Goal: Information Seeking & Learning: Learn about a topic

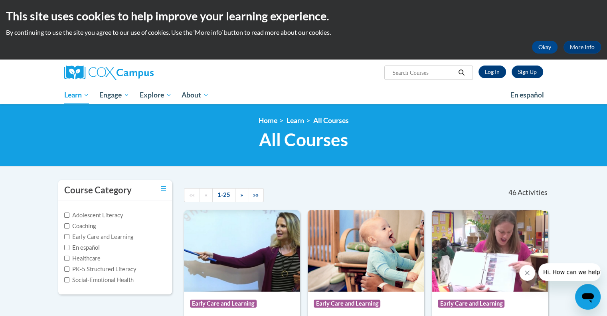
click at [413, 74] on input "Search..." at bounding box center [423, 73] width 64 height 10
type input "dyslexia"
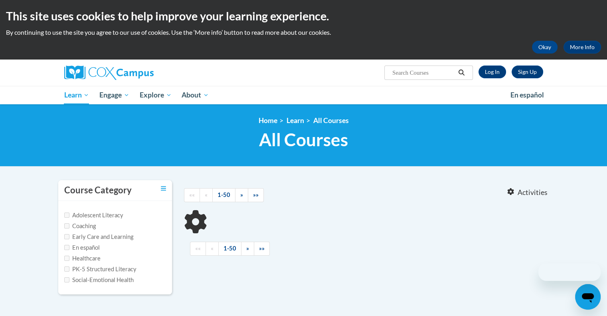
type input "[MEDICAL_DATA]"
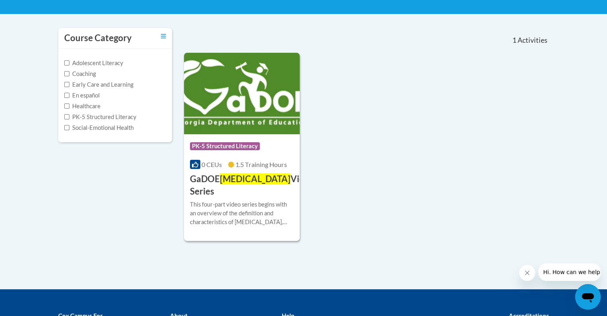
scroll to position [158, 0]
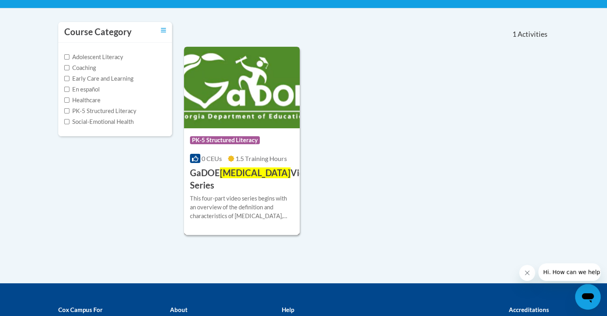
click at [267, 179] on h3 "GaDOE Dyslexia Video Series" at bounding box center [252, 179] width 124 height 25
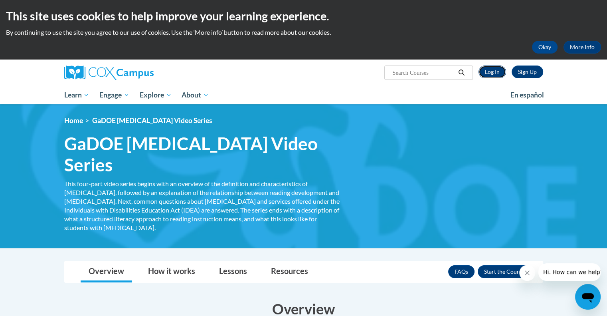
click at [485, 69] on link "Log In" at bounding box center [492, 71] width 28 height 13
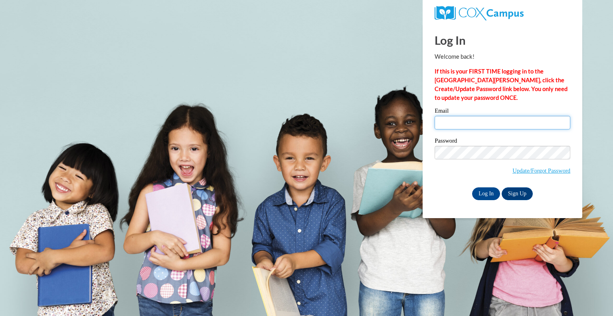
click at [454, 125] on input "Email" at bounding box center [502, 123] width 136 height 14
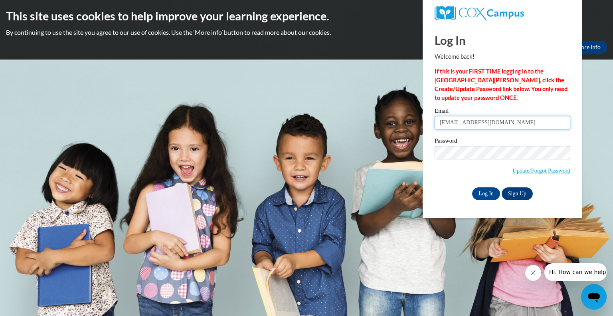
type input "[EMAIL_ADDRESS][DOMAIN_NAME]"
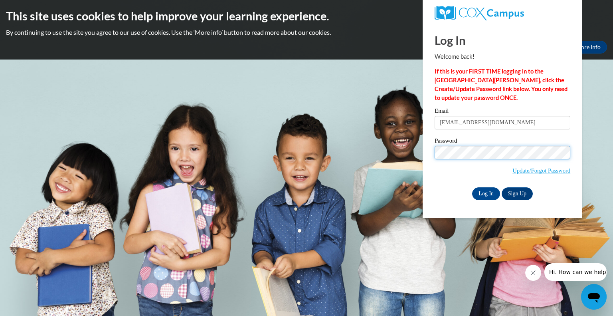
click at [472, 187] on input "Log In" at bounding box center [486, 193] width 28 height 13
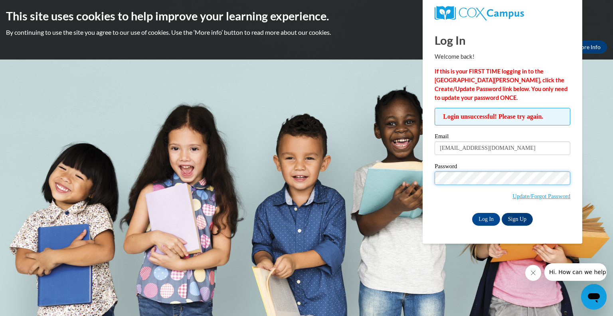
click at [472, 213] on input "Log In" at bounding box center [486, 219] width 28 height 13
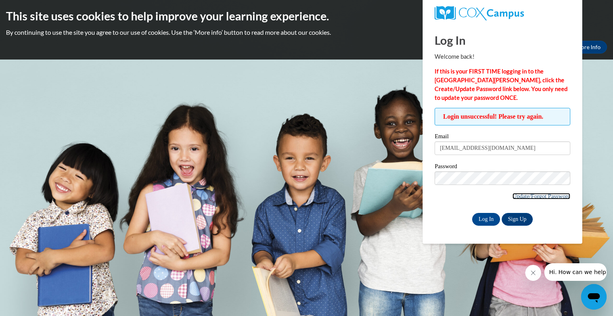
click at [522, 197] on link "Update/Forgot Password" at bounding box center [541, 196] width 58 height 6
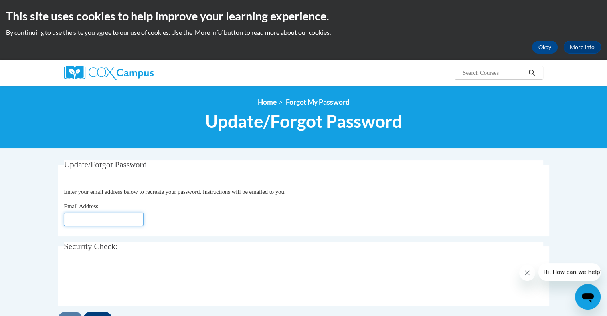
click at [98, 217] on input "Email Address" at bounding box center [104, 219] width 80 height 14
type input "[EMAIL_ADDRESS][DOMAIN_NAME]"
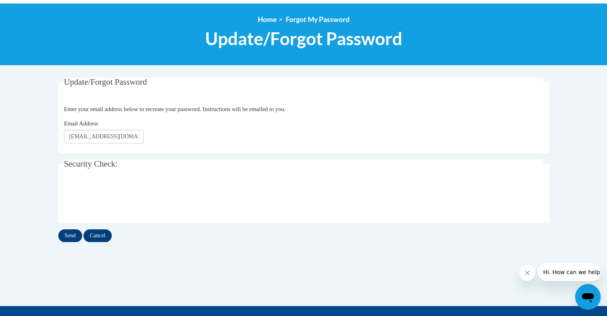
scroll to position [103, 0]
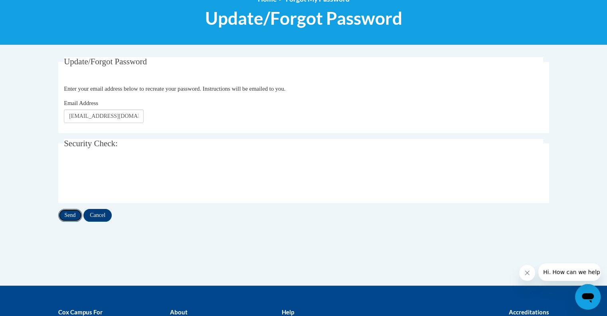
click at [72, 216] on input "Send" at bounding box center [70, 215] width 24 height 13
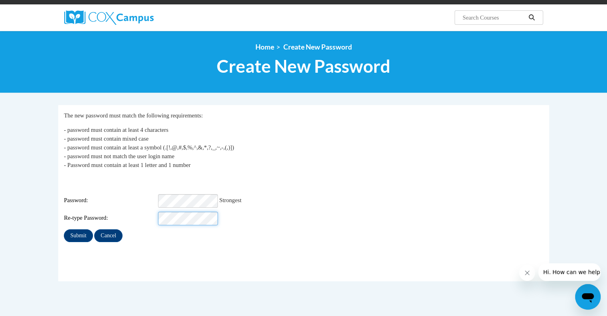
scroll to position [56, 0]
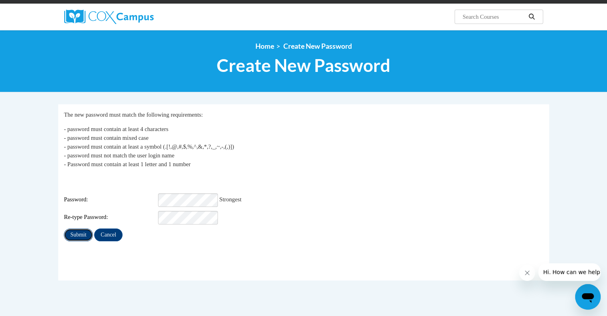
click at [75, 229] on input "Submit" at bounding box center [78, 234] width 29 height 13
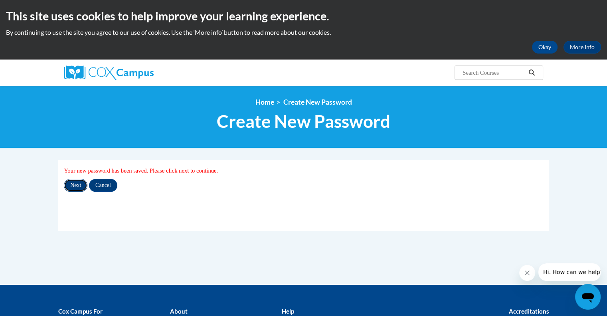
click at [73, 182] on input "Next" at bounding box center [76, 185] width 24 height 13
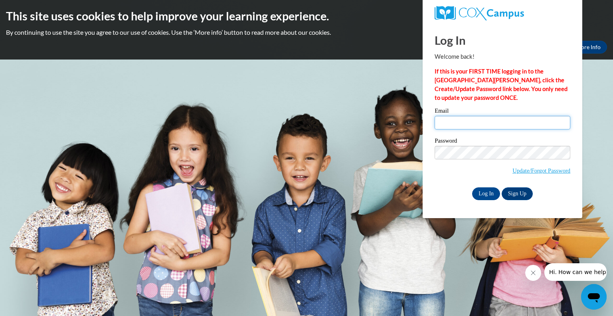
click at [456, 122] on input "Email" at bounding box center [502, 123] width 136 height 14
type input "henrietta_duncombe@dekalbschoolsga.org"
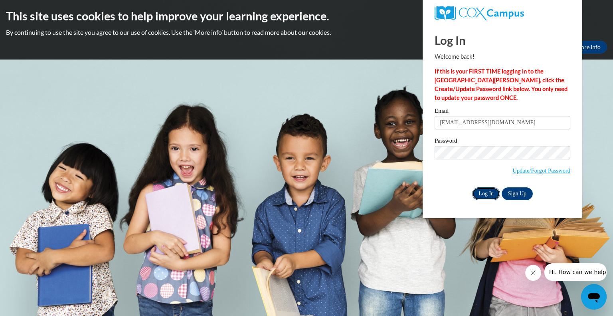
click at [485, 194] on input "Log In" at bounding box center [486, 193] width 28 height 13
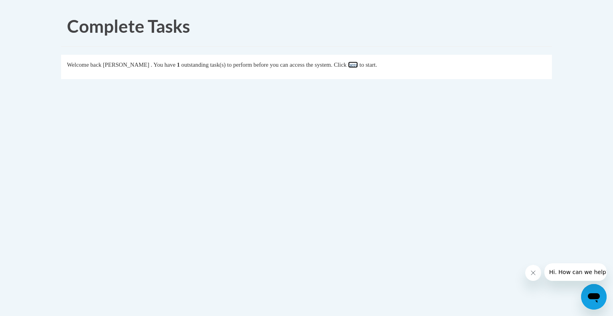
click at [358, 65] on link "here" at bounding box center [353, 64] width 10 height 6
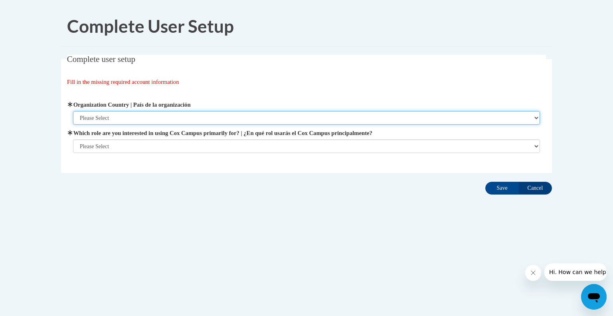
click at [187, 121] on select "Please Select United States | Estados Unidos Outside of the United States | Fue…" at bounding box center [306, 118] width 467 height 14
select select "ad49bcad-a171-4b2e-b99c-48b446064914"
click at [73, 111] on select "Please Select United States | Estados Unidos Outside of the United States | Fue…" at bounding box center [306, 118] width 467 height 14
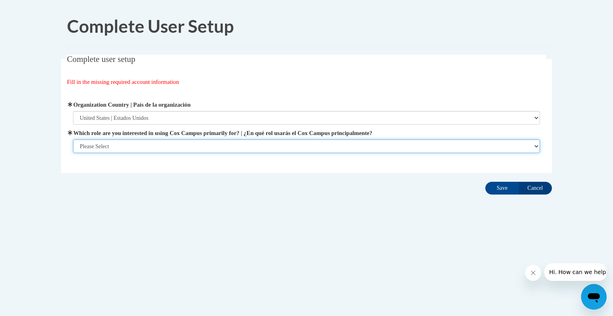
click at [178, 143] on select "Please Select College/University | Colegio/Universidad Community/Nonprofit Part…" at bounding box center [306, 146] width 467 height 14
select select "fbf2d438-af2f-41f8-98f1-81c410e29de3"
click at [73, 153] on select "Please Select College/University | Colegio/Universidad Community/Nonprofit Part…" at bounding box center [306, 146] width 467 height 14
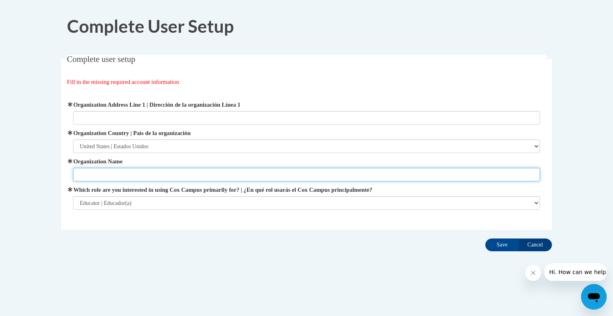
click at [128, 172] on input "Organization Name" at bounding box center [306, 175] width 467 height 14
type input "Dekalb County Schools"
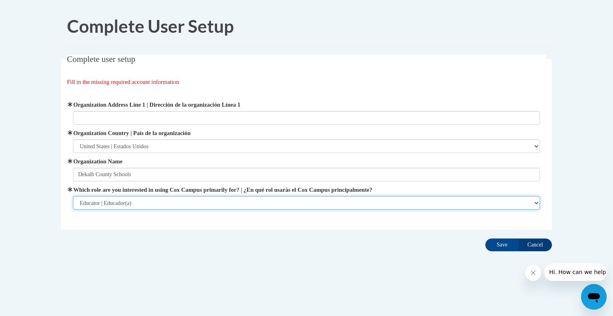
click at [132, 204] on select "Please Select College/University | Colegio/Universidad Community/Nonprofit Part…" at bounding box center [306, 203] width 467 height 14
click at [73, 196] on select "Please Select College/University | Colegio/Universidad Community/Nonprofit Part…" at bounding box center [306, 203] width 467 height 14
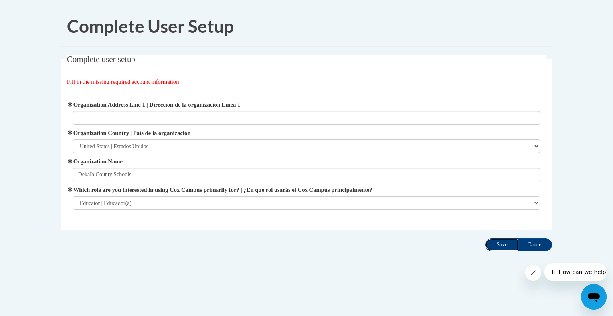
click at [501, 241] on input "Save" at bounding box center [502, 244] width 34 height 13
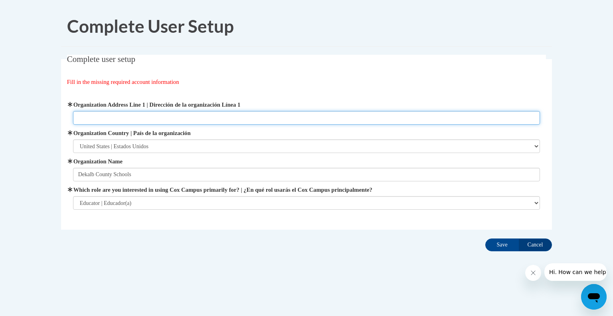
click at [146, 114] on input "Organization Address Line 1 | Dirección de la organización Línea 1" at bounding box center [306, 118] width 467 height 14
type input "1701 Mountain Industrial BLVD Stone Mountain GA"
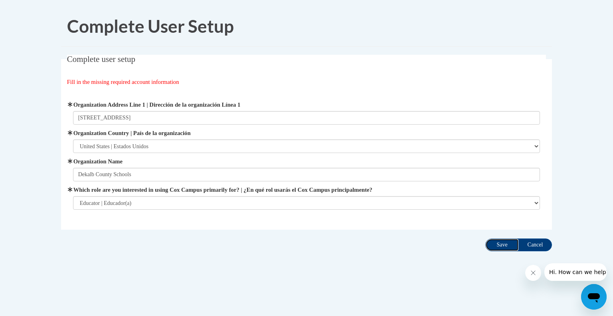
click at [500, 245] on input "Save" at bounding box center [502, 244] width 34 height 13
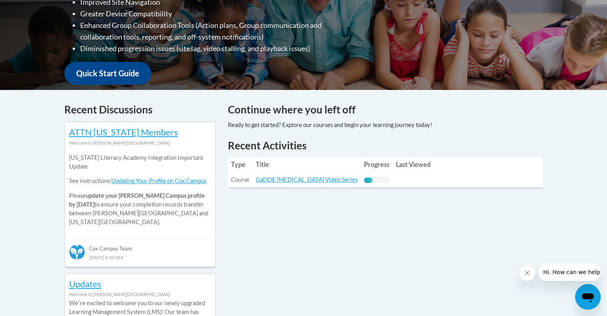
scroll to position [251, 0]
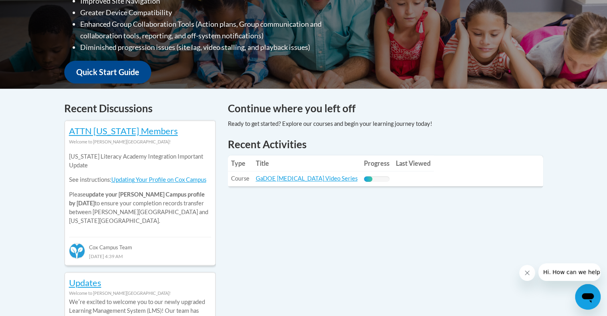
click at [393, 163] on th "Last Viewed" at bounding box center [413, 163] width 41 height 16
click at [300, 179] on link "GaDOE [MEDICAL_DATA] Video Series" at bounding box center [307, 178] width 102 height 7
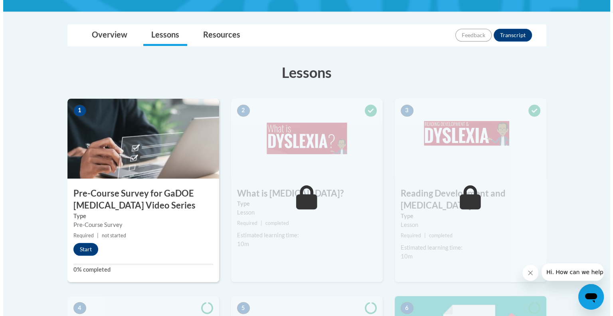
scroll to position [212, 0]
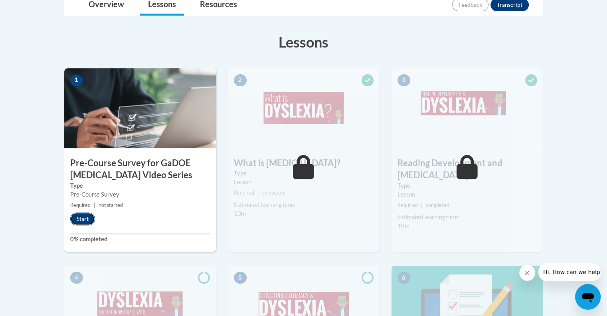
click at [81, 218] on button "Start" at bounding box center [82, 218] width 25 height 13
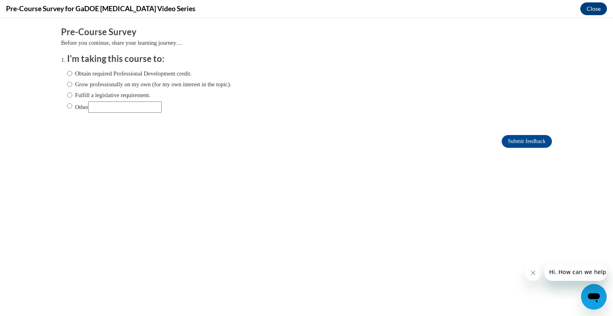
scroll to position [0, 0]
click at [67, 108] on input "Other" at bounding box center [69, 105] width 5 height 9
radio input "true"
click at [510, 139] on input "Submit feedback" at bounding box center [527, 141] width 50 height 13
